Goal: Task Accomplishment & Management: Manage account settings

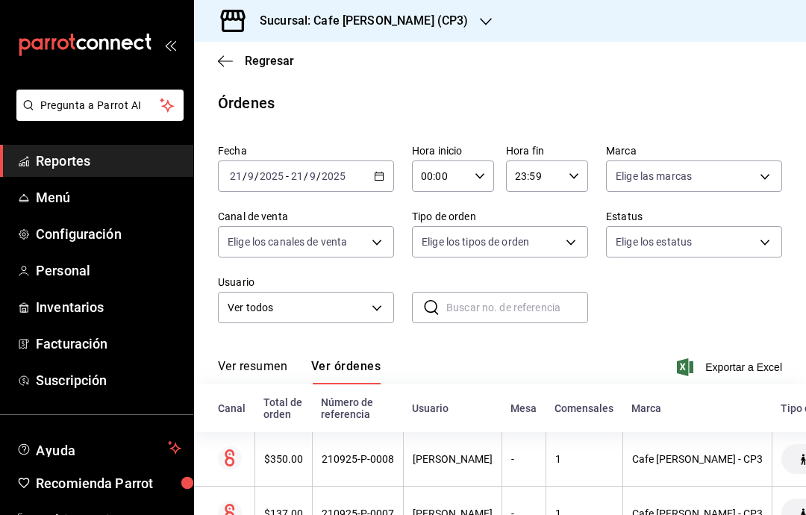
scroll to position [185, 0]
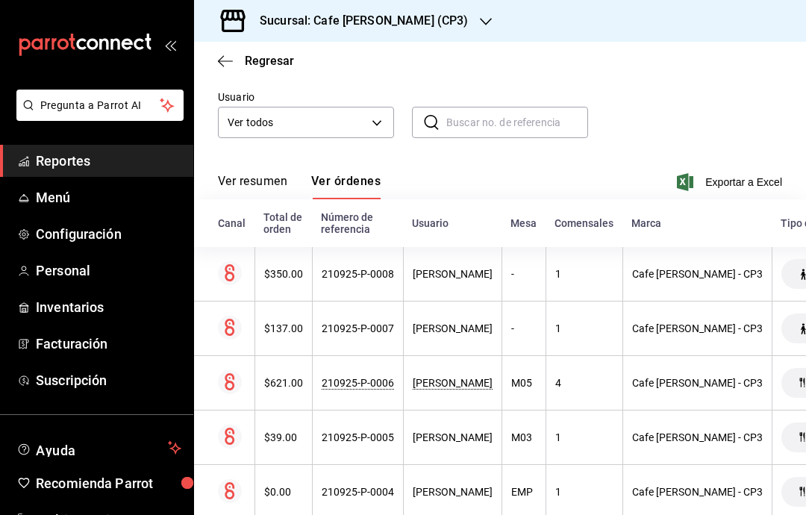
click at [356, 174] on button "Ver órdenes" at bounding box center [345, 186] width 69 height 25
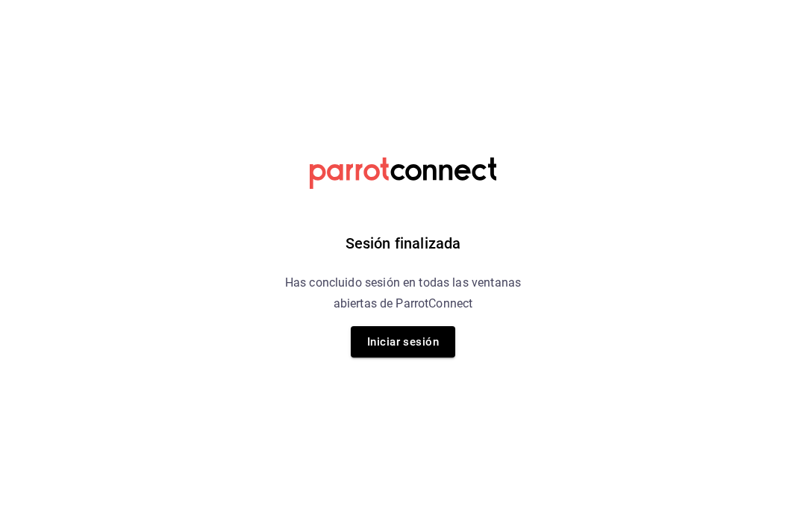
click at [416, 342] on button "Iniciar sesión" at bounding box center [403, 341] width 104 height 31
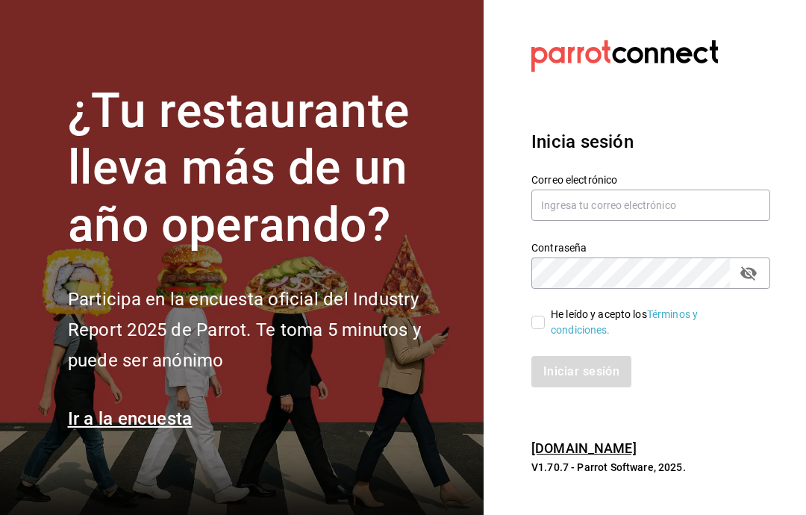
click at [681, 221] on input "text" at bounding box center [650, 205] width 239 height 31
type input "multiusuario@cafemoreto.com"
click at [539, 329] on input "He leído y acepto los Términos y condiciones." at bounding box center [537, 322] width 13 height 13
checkbox input "true"
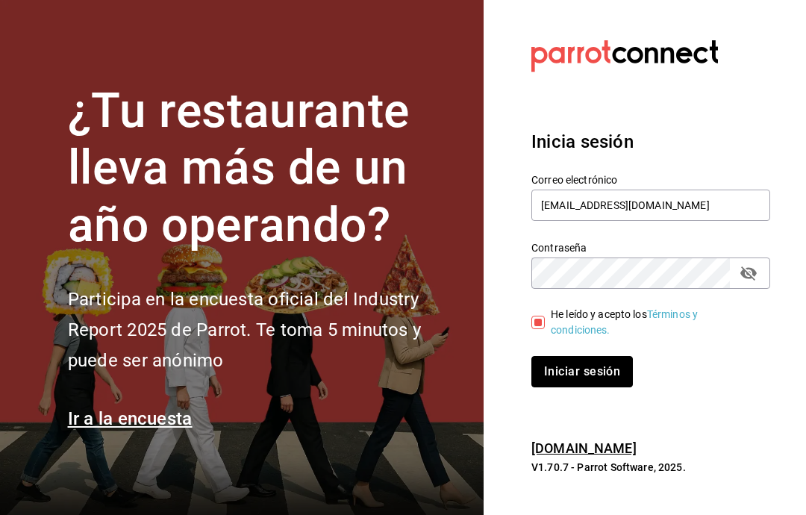
click at [592, 387] on button "Iniciar sesión" at bounding box center [581, 371] width 101 height 31
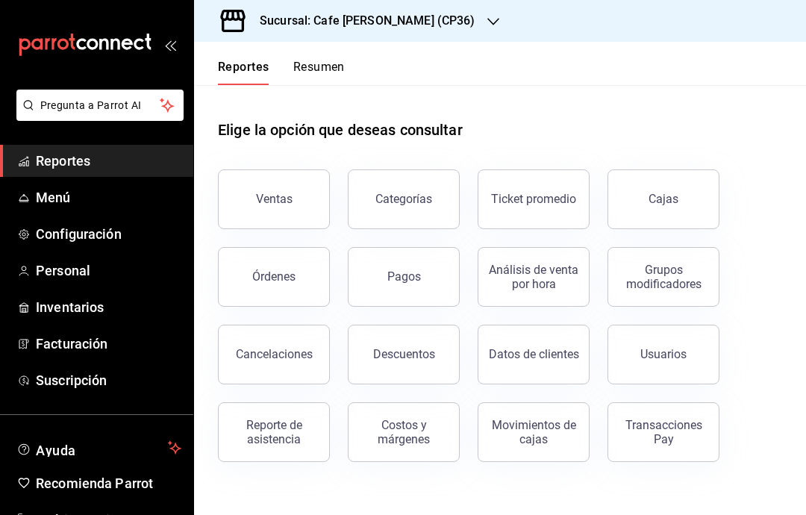
click at [294, 283] on button "Órdenes" at bounding box center [274, 277] width 112 height 60
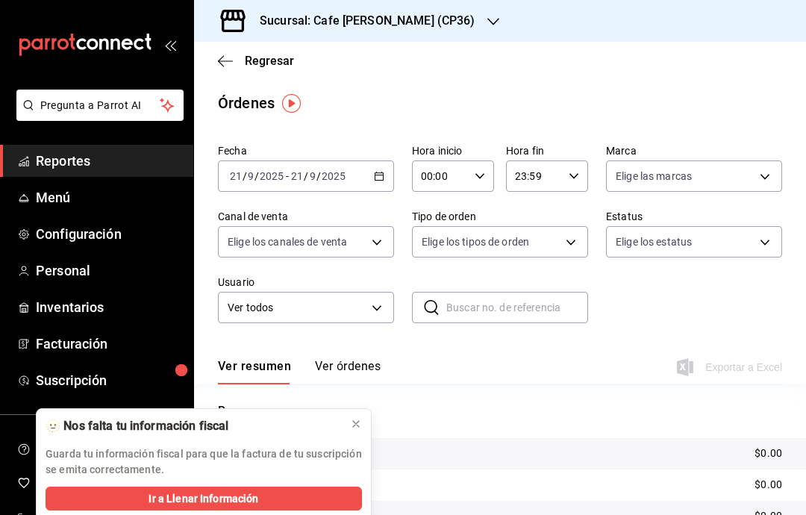
click at [426, 24] on div "Sucursal: Cafe [PERSON_NAME] (CP36)" at bounding box center [355, 21] width 299 height 42
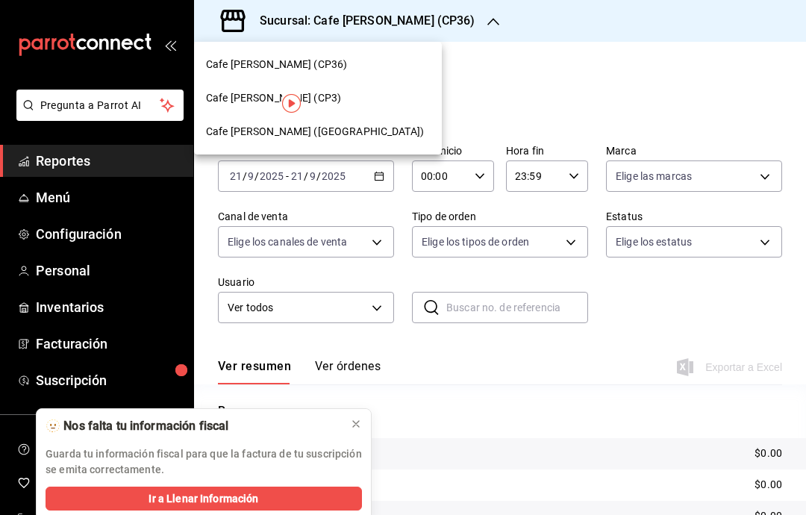
click at [352, 130] on div "Cafe [PERSON_NAME] ([GEOGRAPHIC_DATA])" at bounding box center [318, 132] width 224 height 16
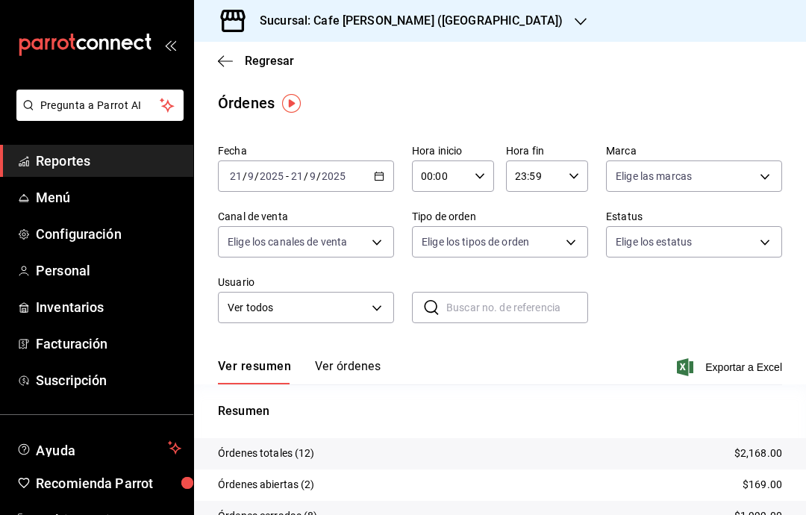
click at [354, 373] on button "Ver órdenes" at bounding box center [348, 371] width 66 height 25
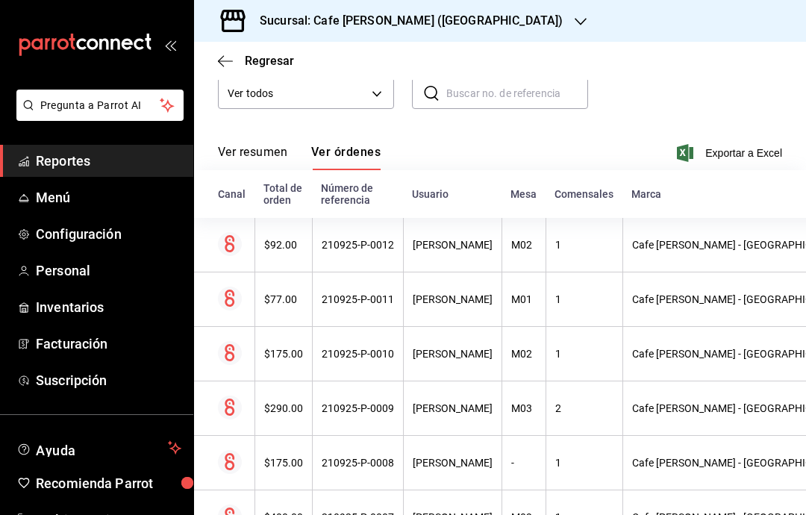
click at [364, 305] on div "210925-P-0011" at bounding box center [358, 299] width 72 height 12
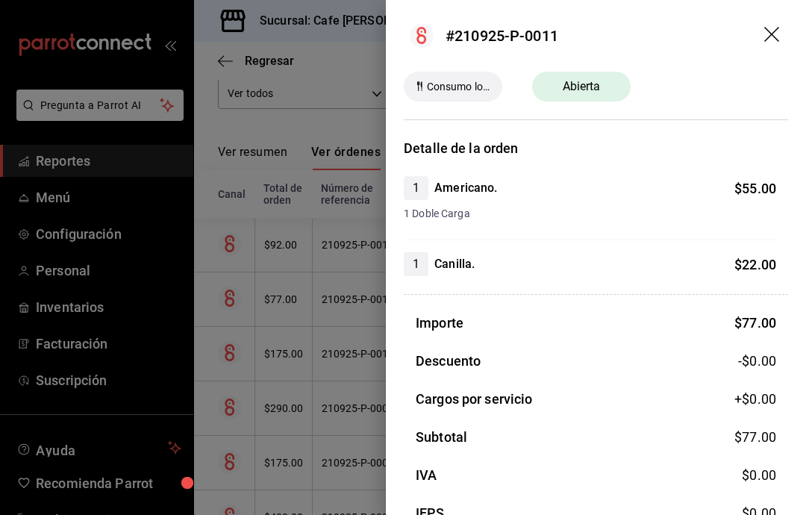
click at [284, 245] on div at bounding box center [403, 257] width 806 height 515
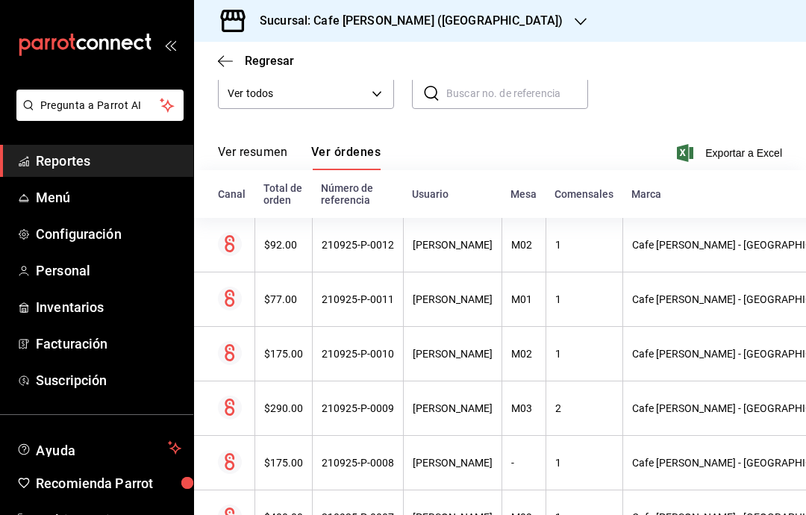
click at [290, 256] on th "$92.00" at bounding box center [282, 245] width 57 height 54
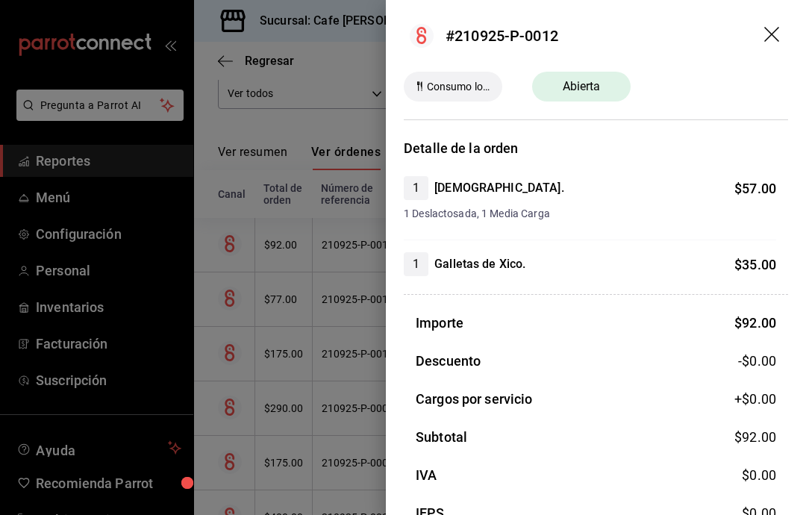
click at [774, 28] on icon "drag" at bounding box center [773, 36] width 18 height 18
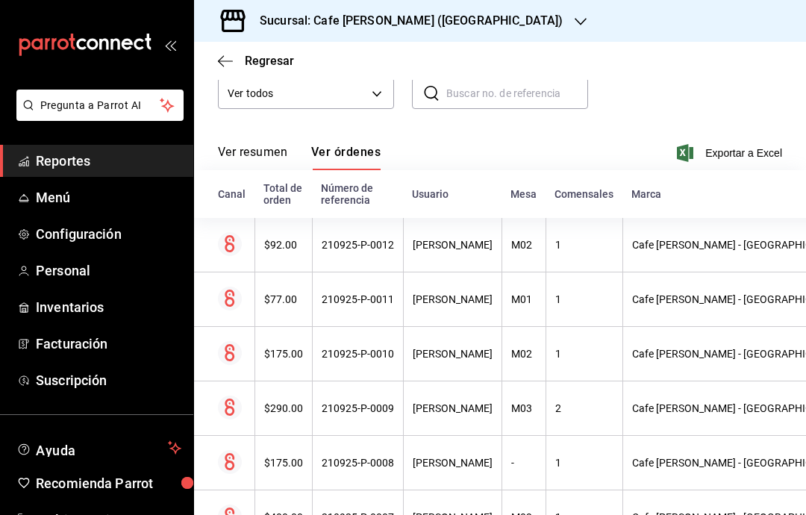
click at [470, 22] on div "Sucursal: Cafe [PERSON_NAME] ([GEOGRAPHIC_DATA])" at bounding box center [399, 21] width 386 height 42
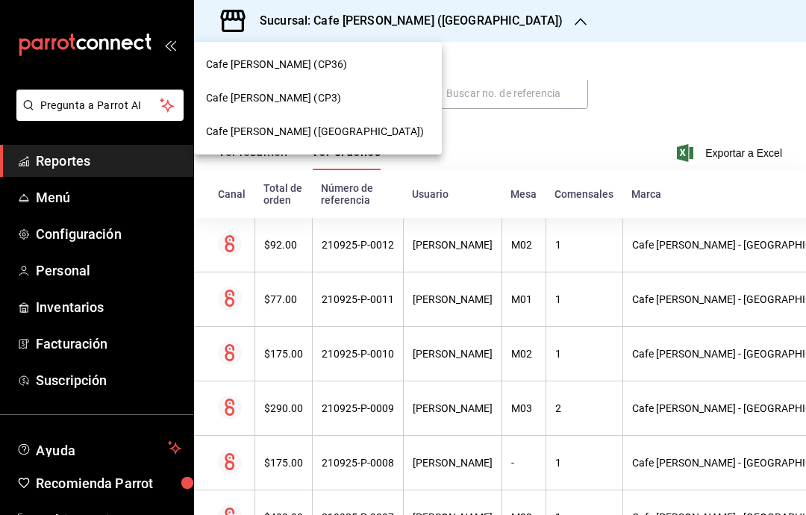
click at [366, 91] on div "Cafe [PERSON_NAME] (CP3)" at bounding box center [318, 98] width 224 height 16
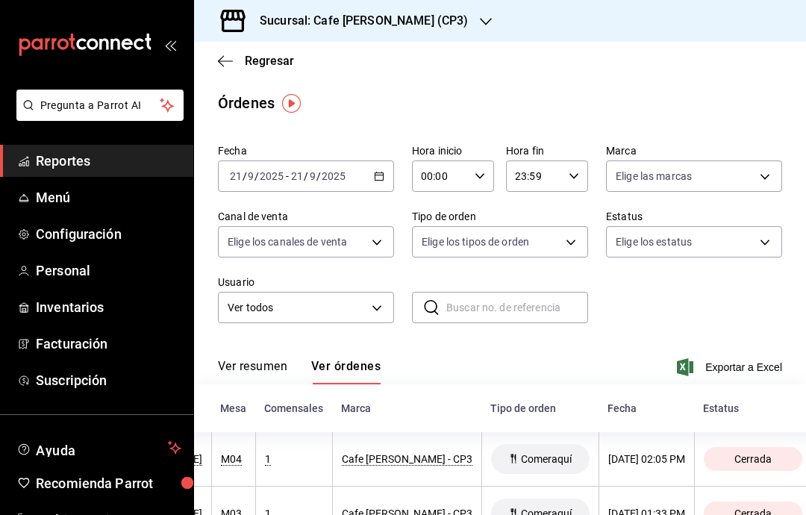
click at [257, 368] on button "Ver resumen" at bounding box center [252, 371] width 69 height 25
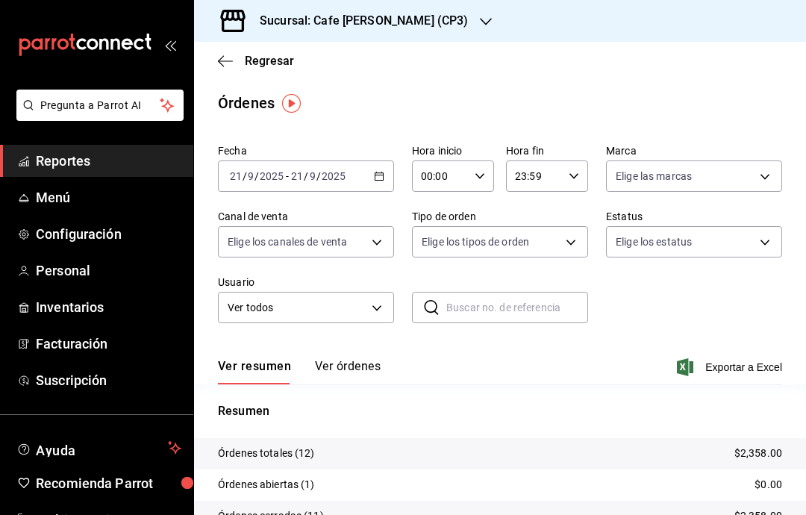
click at [284, 103] on img "button" at bounding box center [291, 103] width 19 height 19
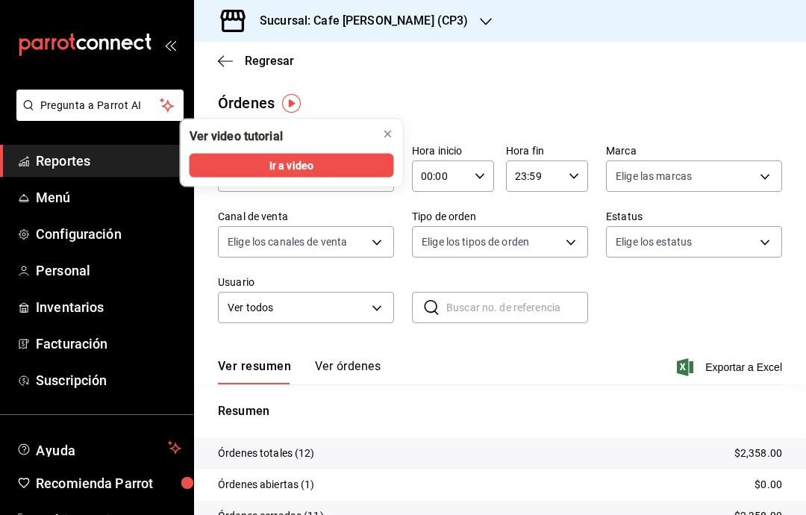
click at [388, 131] on icon "close" at bounding box center [388, 134] width 12 height 12
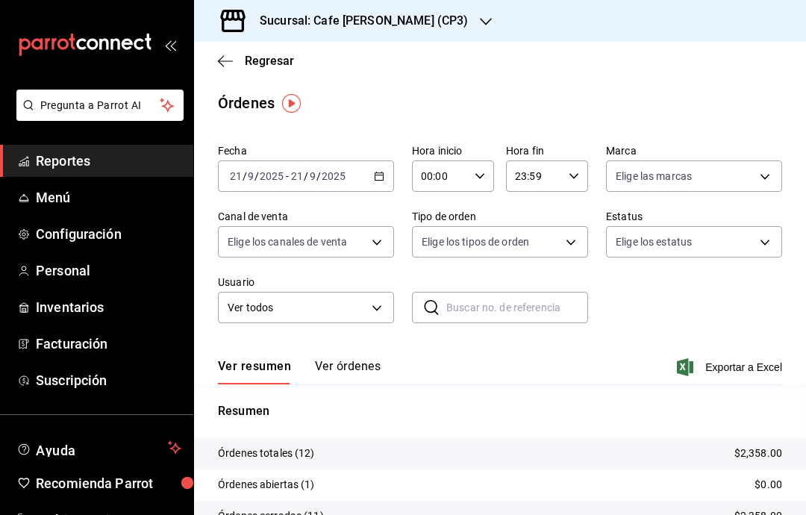
click at [226, 102] on div "Órdenes" at bounding box center [246, 103] width 57 height 22
click at [251, 101] on div "Órdenes" at bounding box center [246, 103] width 57 height 22
click at [233, 60] on span "Regresar" at bounding box center [256, 61] width 76 height 14
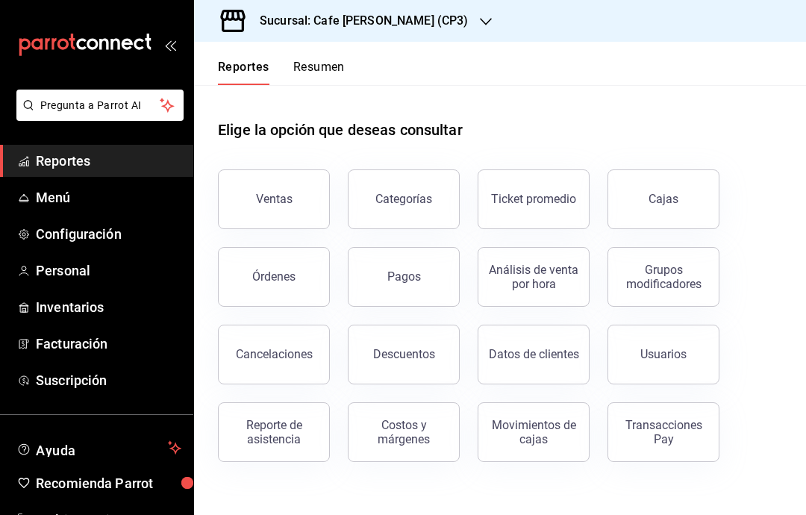
click at [298, 201] on button "Ventas" at bounding box center [274, 199] width 112 height 60
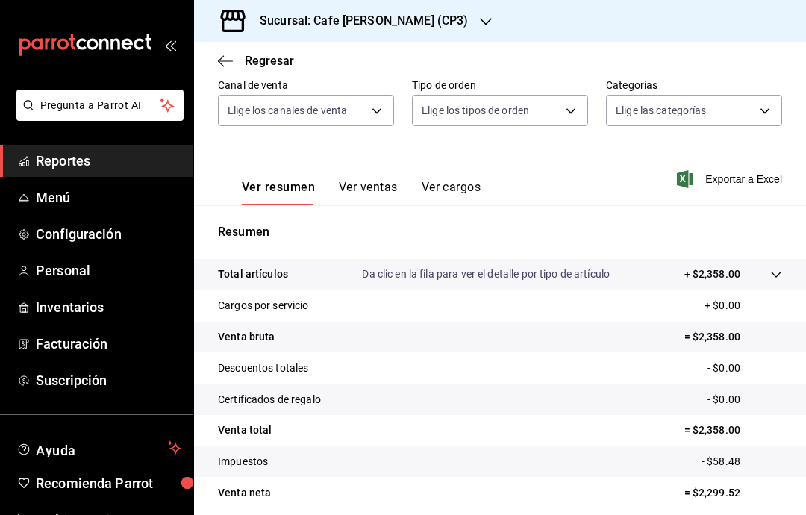
scroll to position [140, 0]
